Goal: Task Accomplishment & Management: Use online tool/utility

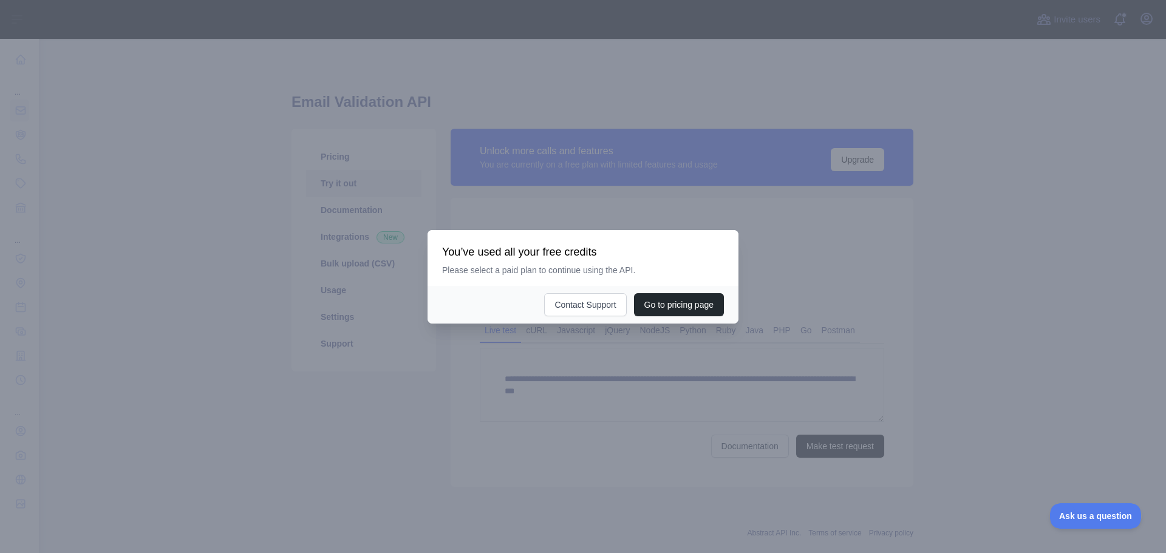
click at [774, 344] on div at bounding box center [583, 276] width 1166 height 553
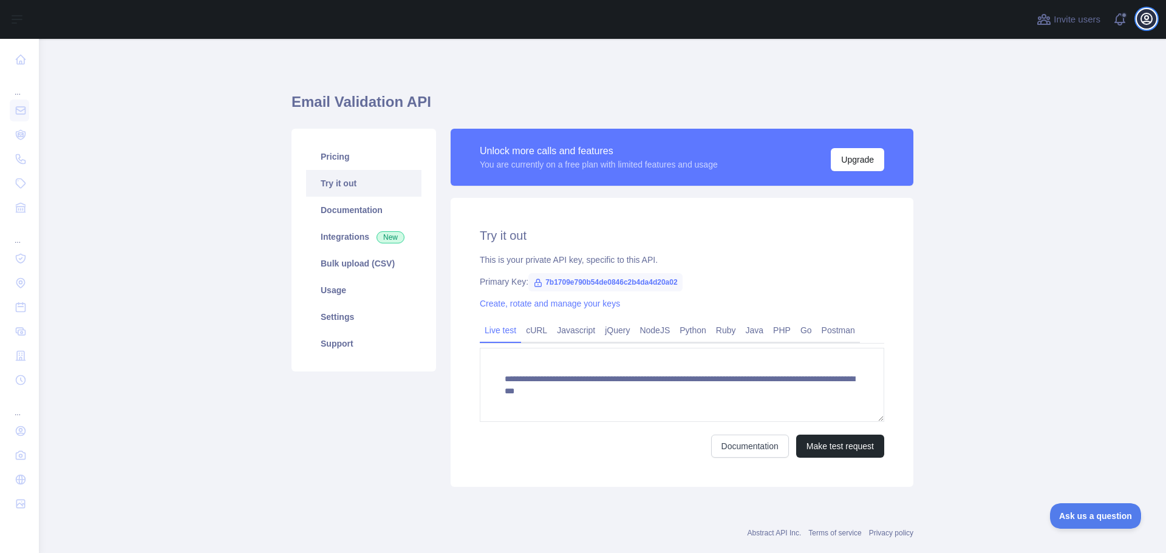
click at [1144, 22] on icon "button" at bounding box center [1146, 19] width 15 height 15
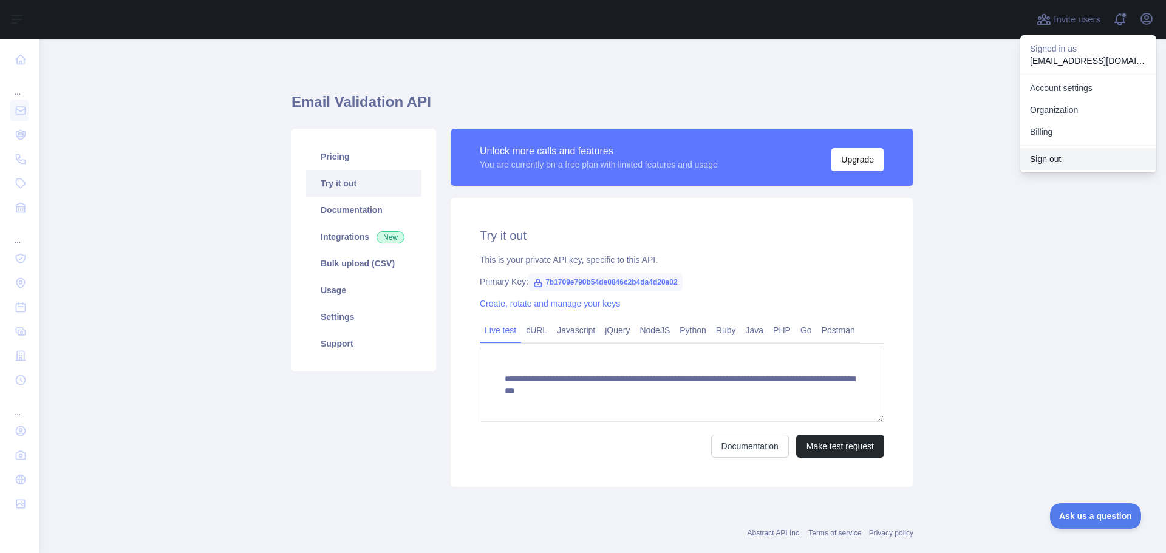
click at [1073, 157] on button "Sign out" at bounding box center [1088, 159] width 136 height 22
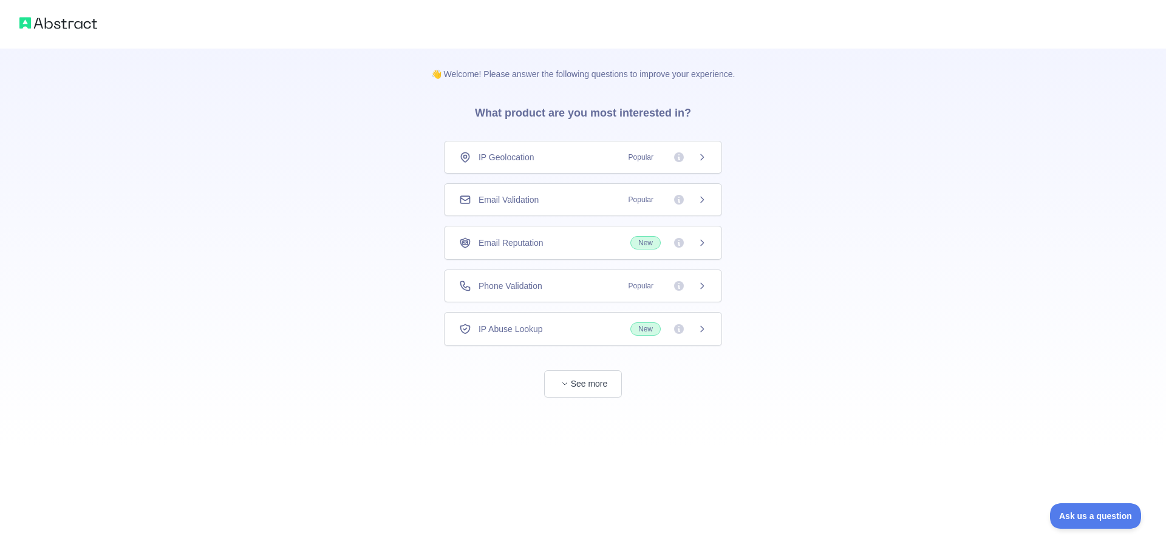
click at [548, 205] on div "Email Validation Popular" at bounding box center [583, 200] width 248 height 12
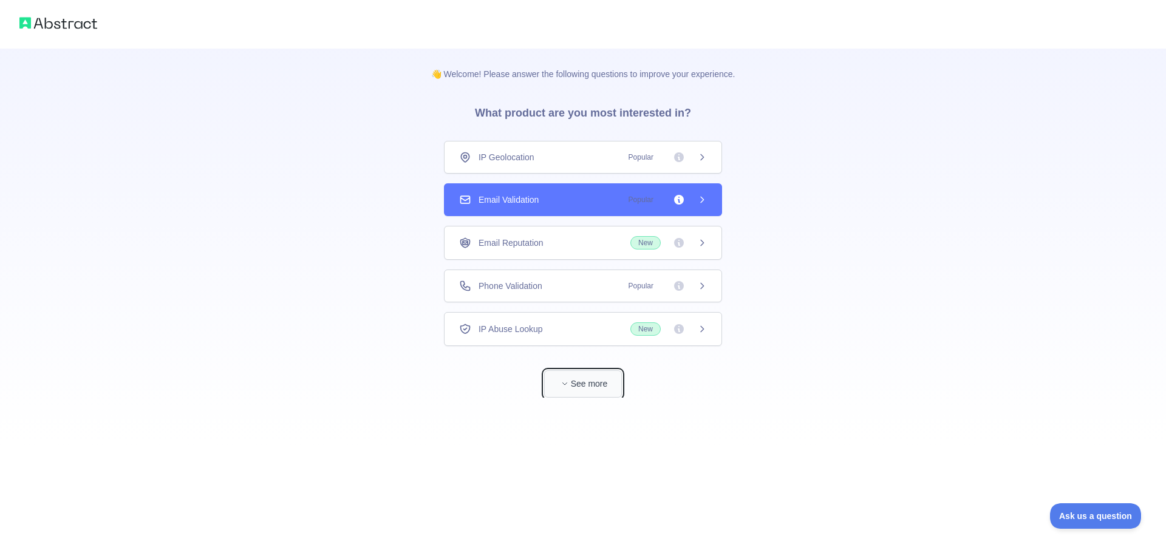
click at [588, 386] on button "See more" at bounding box center [583, 383] width 78 height 27
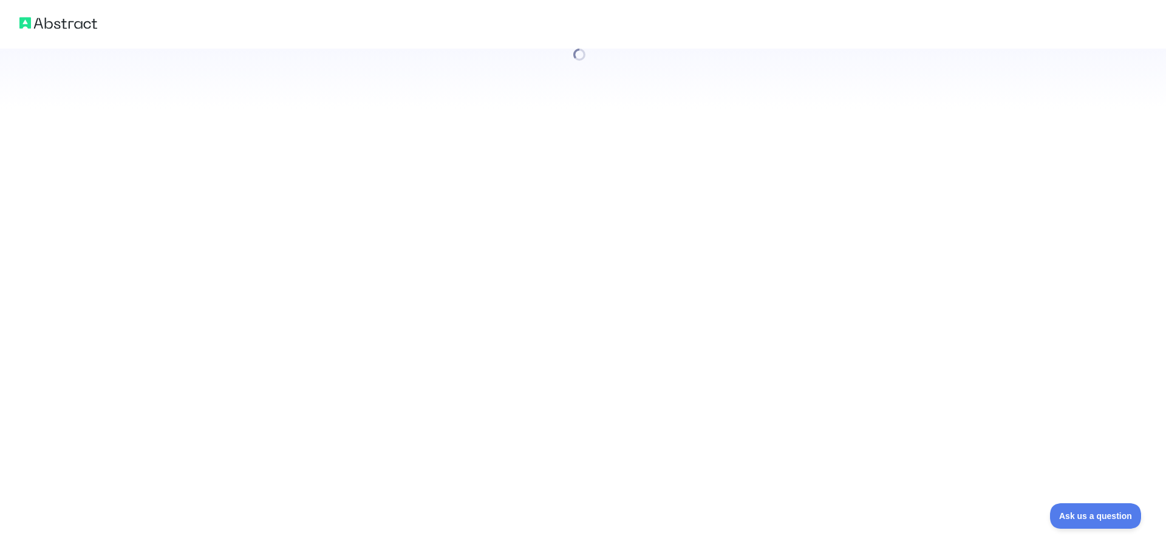
click at [601, 183] on div at bounding box center [583, 276] width 1166 height 553
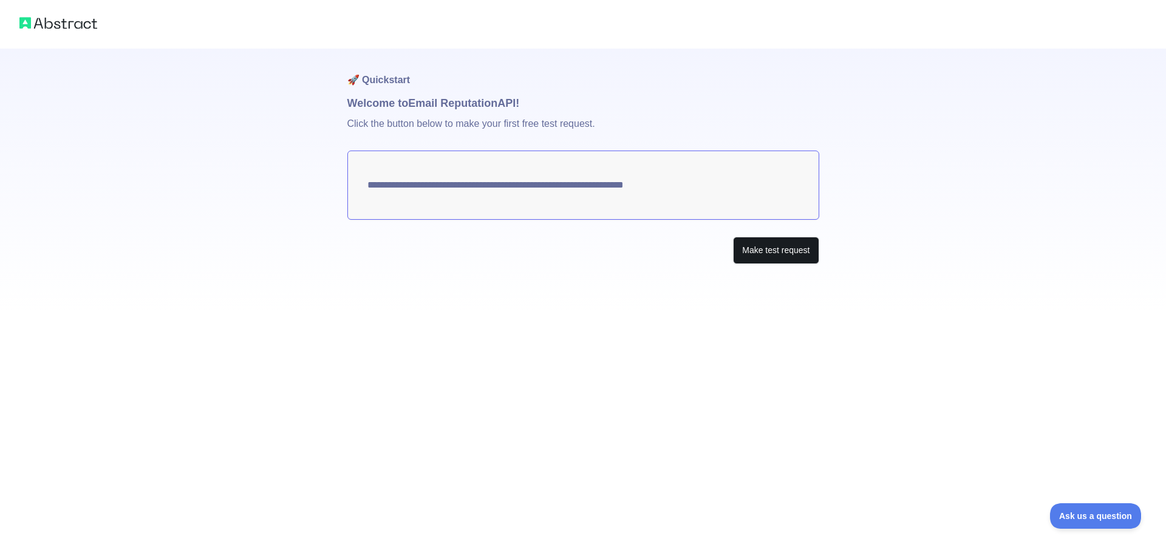
drag, startPoint x: 628, startPoint y: 196, endPoint x: 751, endPoint y: 247, distance: 133.4
click at [633, 198] on textarea "**********" at bounding box center [583, 185] width 472 height 69
click at [751, 247] on button "Make test request" at bounding box center [776, 250] width 86 height 27
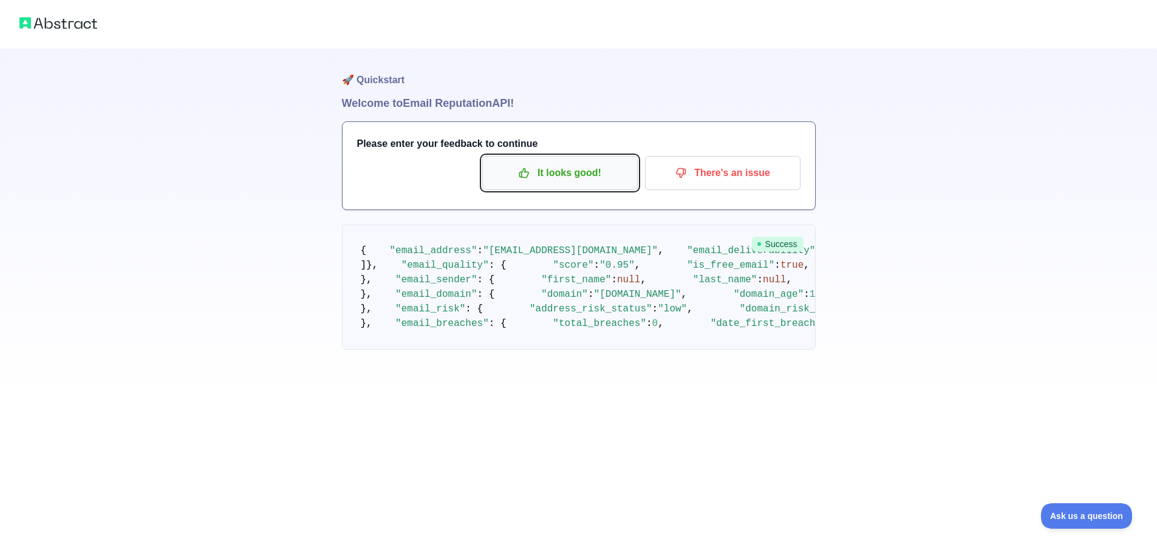
click at [550, 178] on p "It looks good!" at bounding box center [559, 173] width 137 height 21
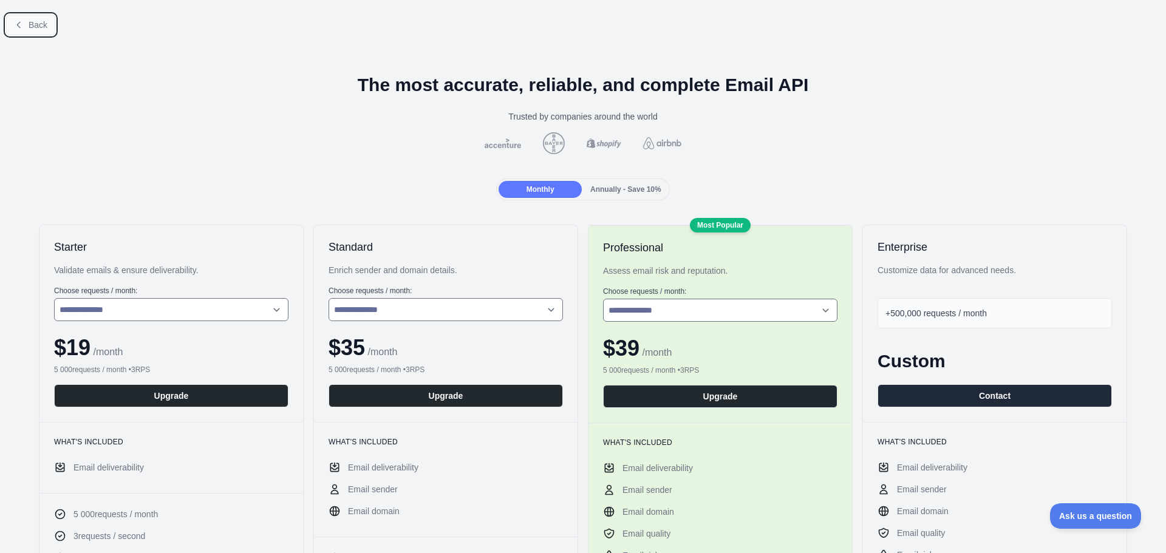
click at [42, 33] on button "Back" at bounding box center [30, 25] width 49 height 21
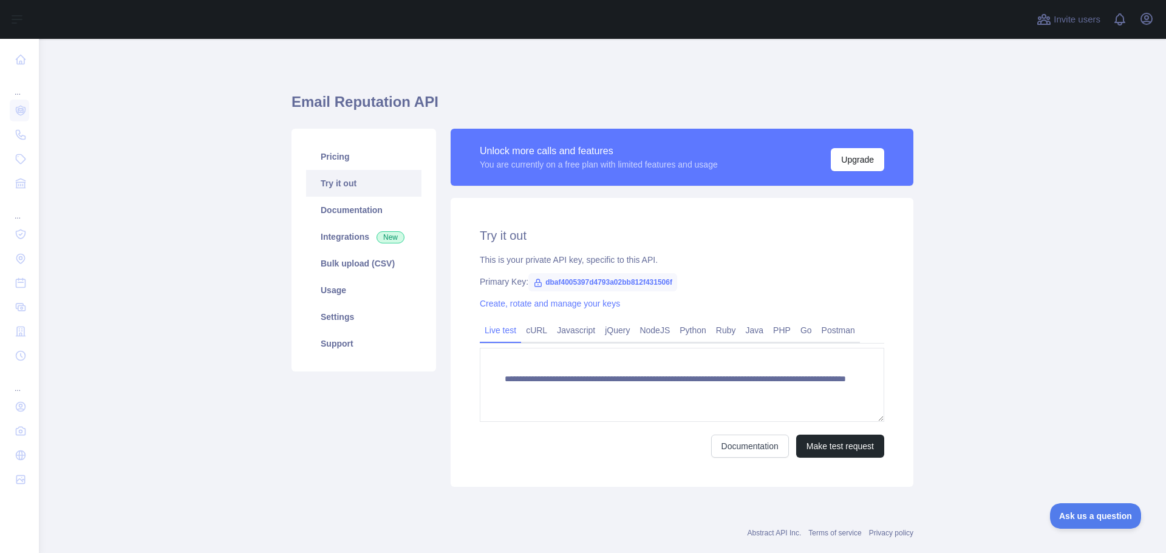
click at [587, 278] on span "dbaf4005397d4793a02bb812f431506f" at bounding box center [602, 282] width 149 height 18
click at [588, 279] on span "dbaf4005397d4793a02bb812f431506f" at bounding box center [602, 282] width 149 height 18
copy span "dbaf4005397d4793a02bb812f431506f"
